Goal: Check status: Check status

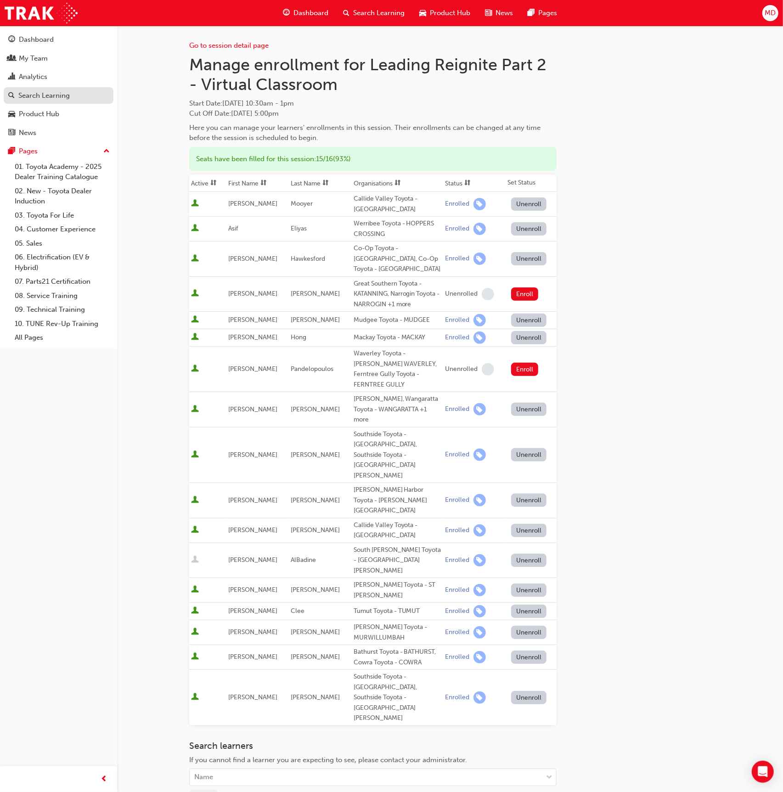
click at [34, 90] on div "Search Learning" at bounding box center [43, 95] width 51 height 11
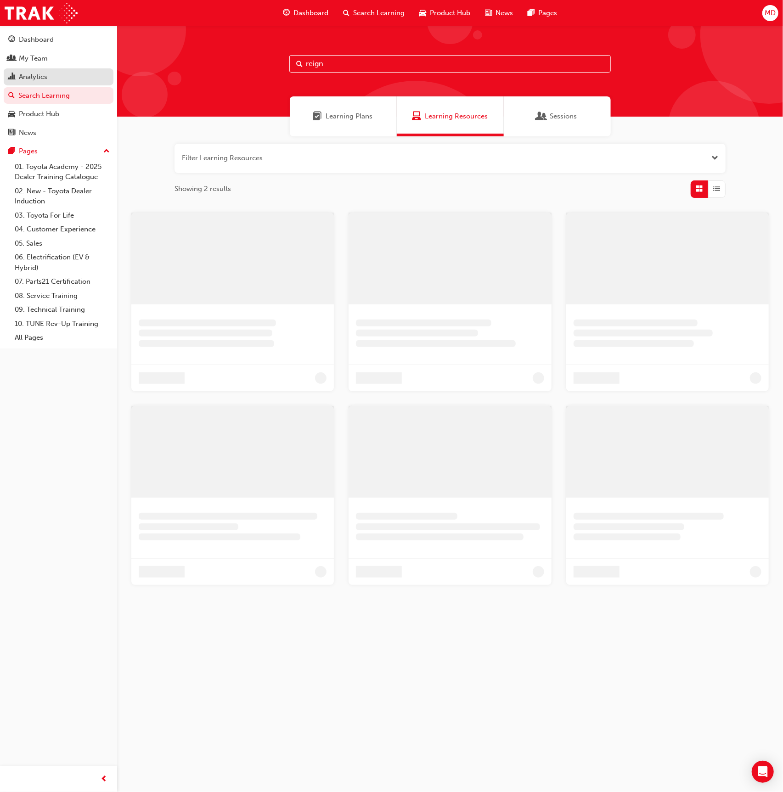
click at [53, 80] on div "Analytics" at bounding box center [58, 76] width 101 height 11
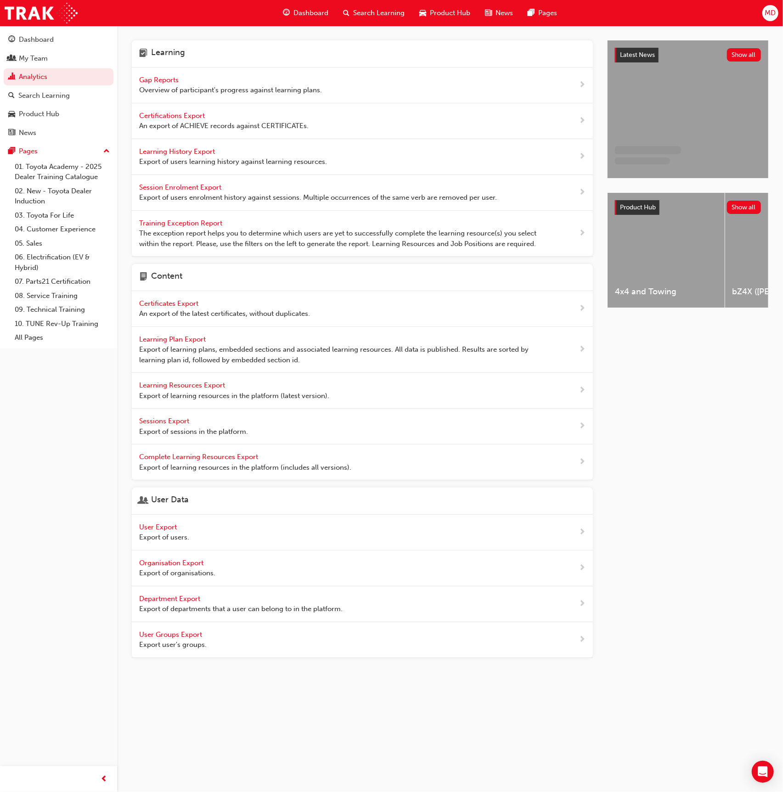
click at [170, 78] on span "Gap Reports" at bounding box center [159, 80] width 41 height 8
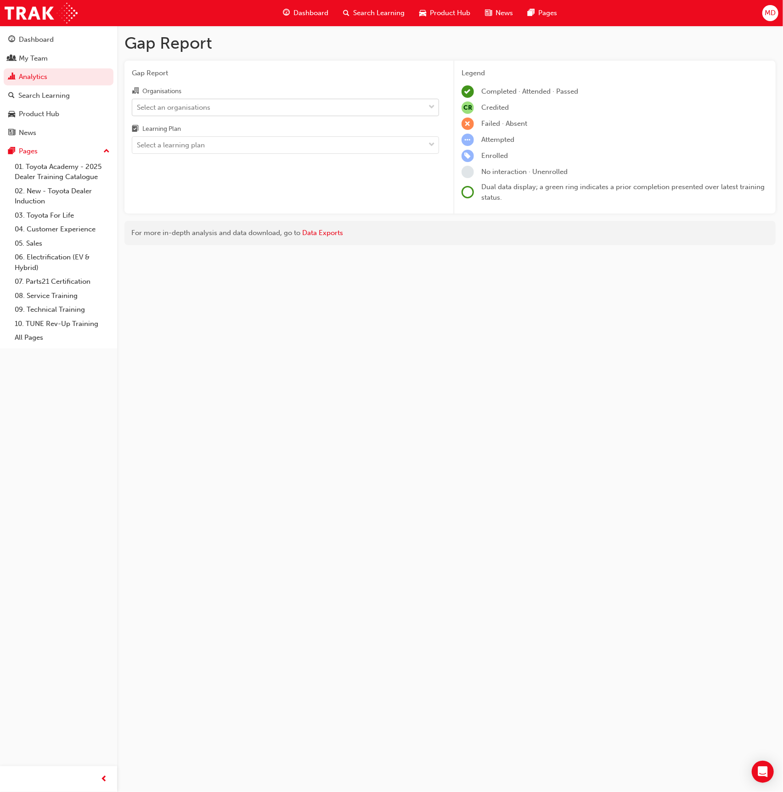
click at [174, 107] on div "Select an organisations" at bounding box center [173, 107] width 73 height 11
click at [138, 107] on input "Organisations Select an organisations" at bounding box center [137, 107] width 1 height 8
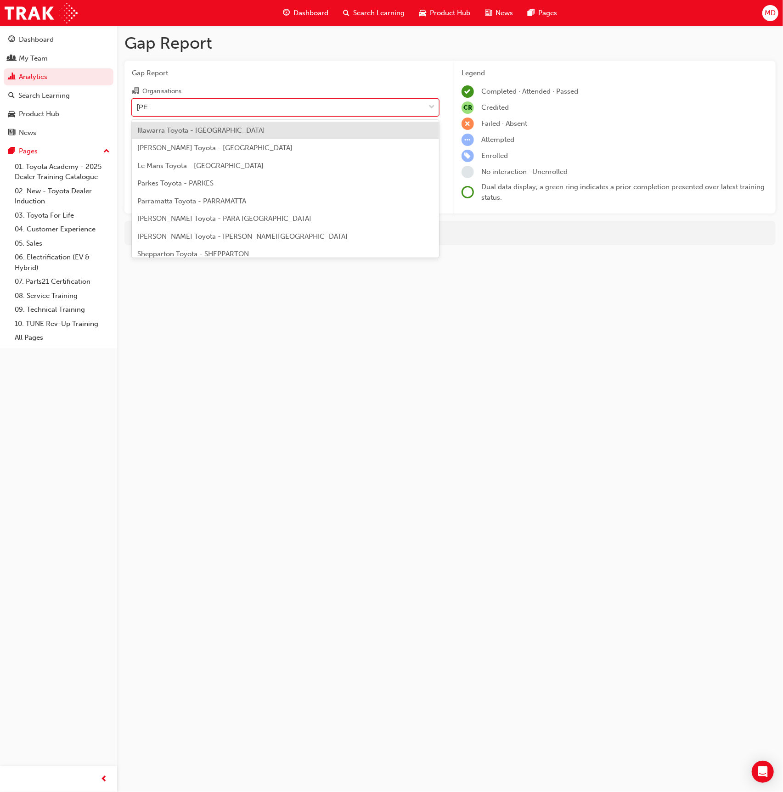
type input "[PERSON_NAME]"
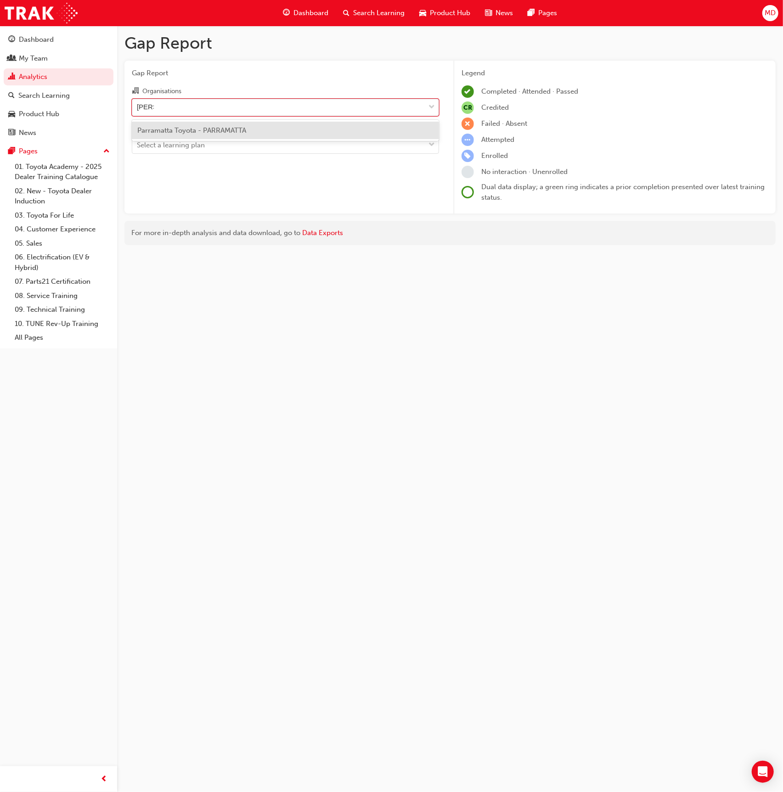
click at [224, 137] on div "Parramatta Toyota - PARRAMATTA" at bounding box center [285, 131] width 307 height 18
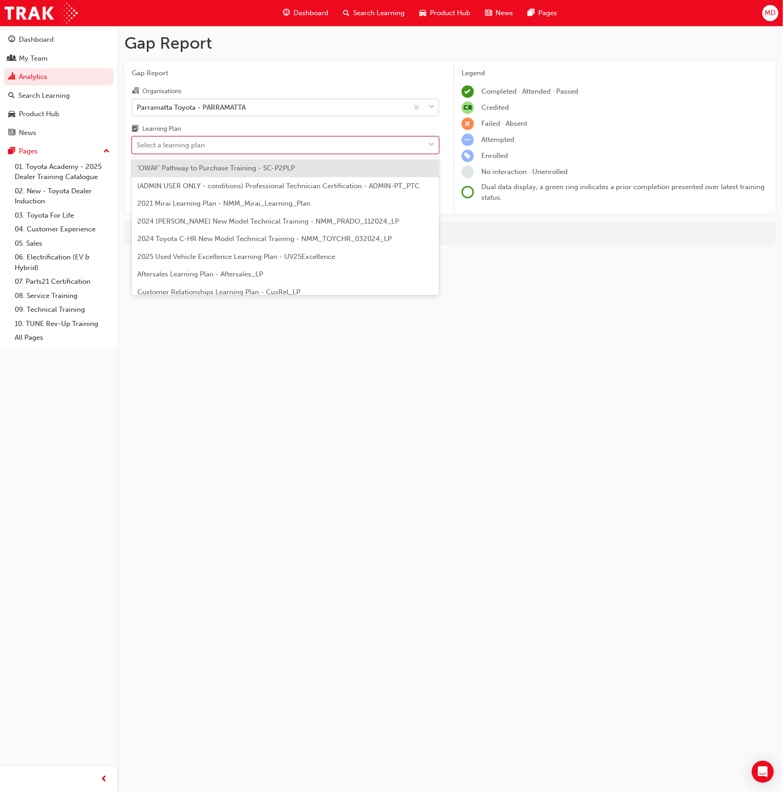
click at [203, 144] on div "Select a learning plan" at bounding box center [171, 145] width 68 height 11
click at [138, 144] on input "Learning Plan option 'OWAF' Pathway to Purchase Training - SC-P2PLP focused, 1 …" at bounding box center [137, 145] width 1 height 8
paste input "Thank you for contacting us, I manage the Service and Repair Manual Site on beh…"
type input "Thank you for contacting us, I manage the Service and Repair Manual Site on beh…"
type input "tsa"
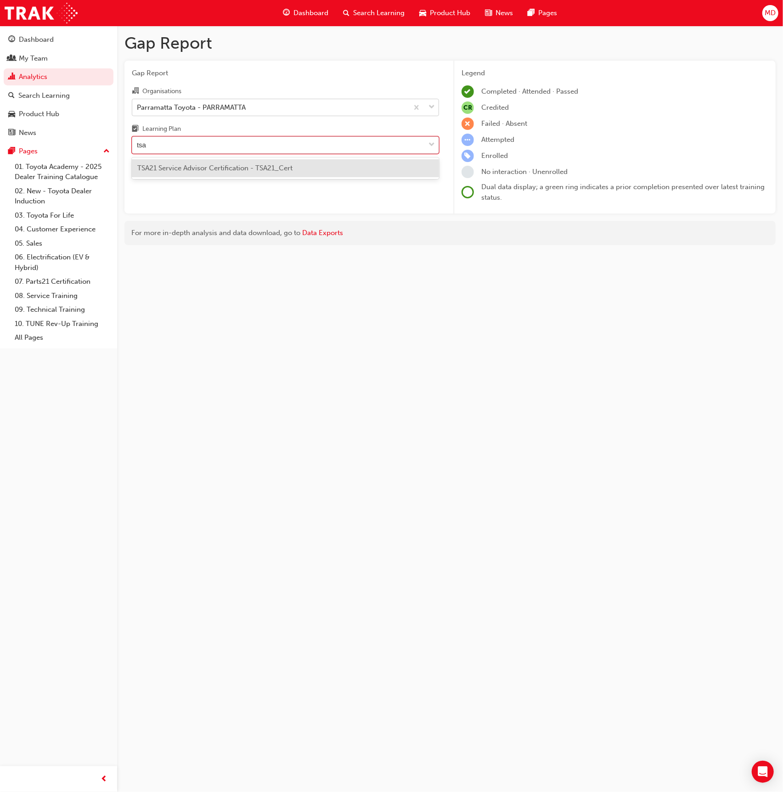
click at [211, 169] on span "TSA21 Service Advisor Certification - TSA21_Cert" at bounding box center [214, 168] width 155 height 8
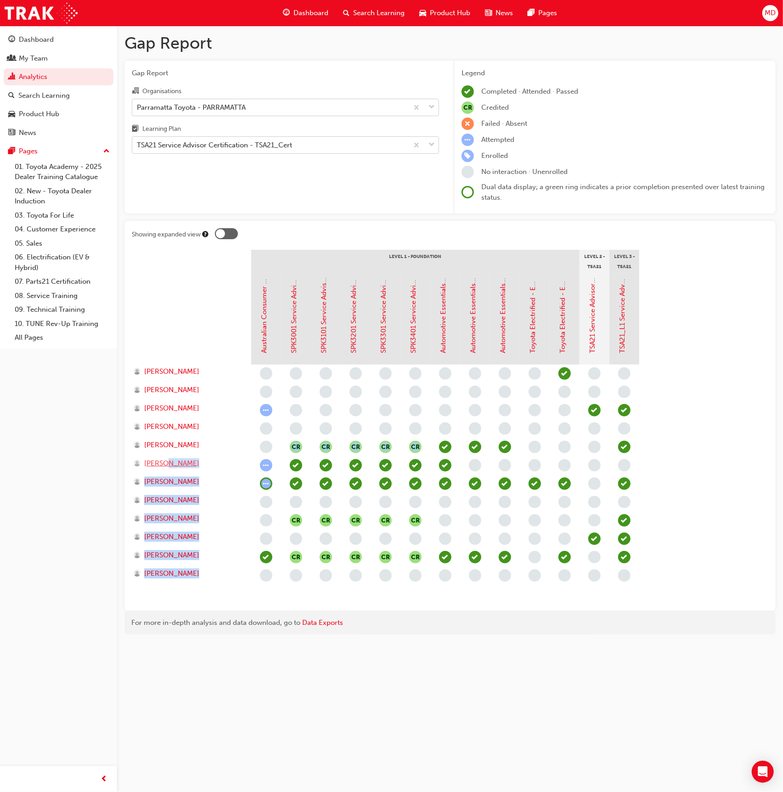
drag, startPoint x: 631, startPoint y: 467, endPoint x: 342, endPoint y: 470, distance: 289.4
click at [163, 466] on section "Level 1 - Foundation Level 2 - TSA21 Service Advisor Course Level 3 - TSA21 Ser…" at bounding box center [450, 427] width 637 height 354
click at [717, 443] on section "Level 1 - Foundation Level 2 - TSA21 Service Advisor Course Level 3 - TSA21 Ser…" at bounding box center [450, 427] width 637 height 354
